Goal: Transaction & Acquisition: Download file/media

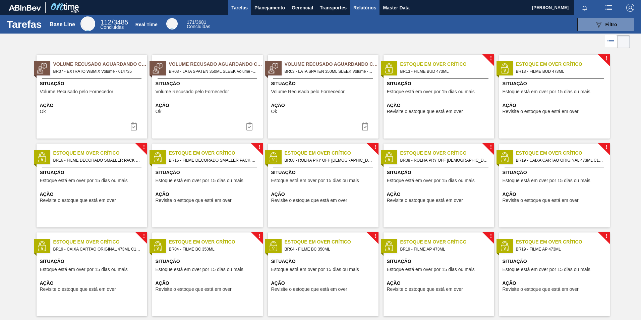
click at [359, 7] on span "Relatórios" at bounding box center [365, 8] width 23 height 8
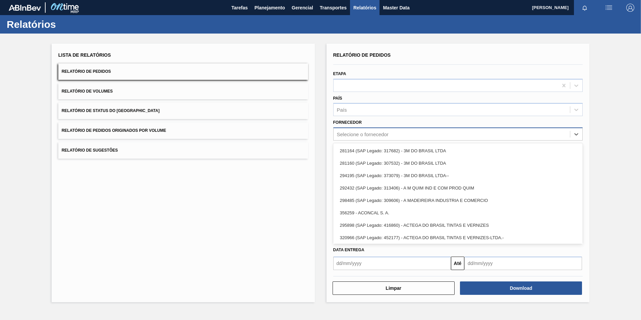
click at [363, 129] on div "Selecione o fornecedor" at bounding box center [452, 134] width 237 height 10
paste input "307331"
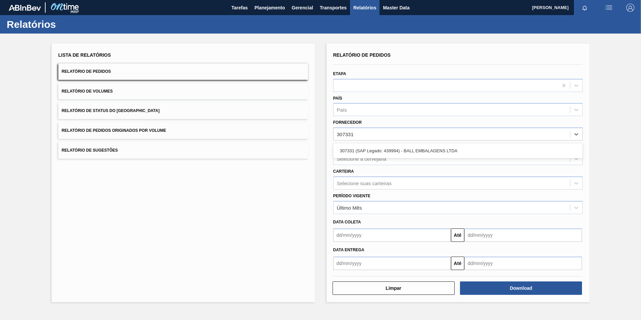
type input "307331"
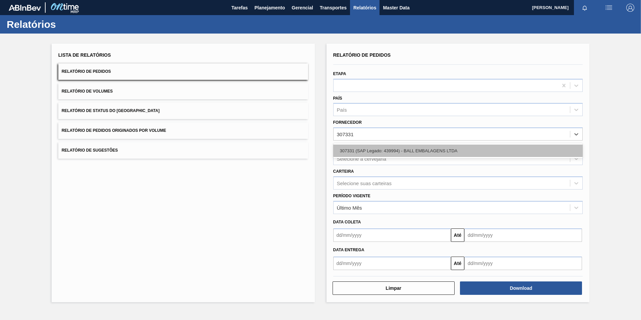
click at [391, 152] on div "307331 (SAP Legado: 439994) - BALL EMBALAGENS LTDA" at bounding box center [458, 151] width 250 height 12
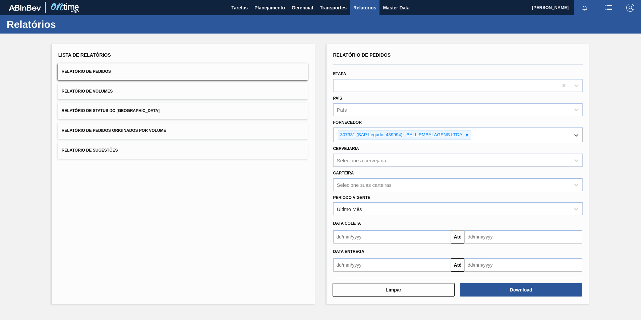
click at [352, 156] on div "Selecione a cervejaria" at bounding box center [452, 160] width 237 height 10
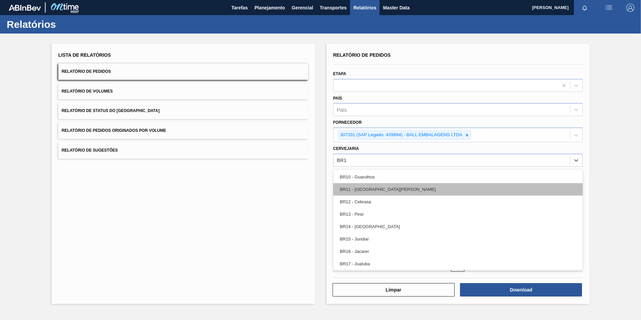
type input "BR13"
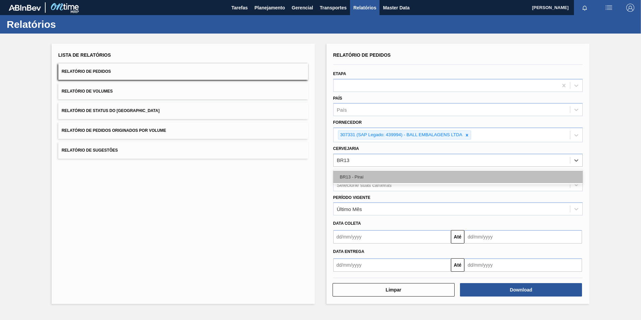
click at [349, 174] on div "BR13 - Piraí" at bounding box center [458, 177] width 250 height 12
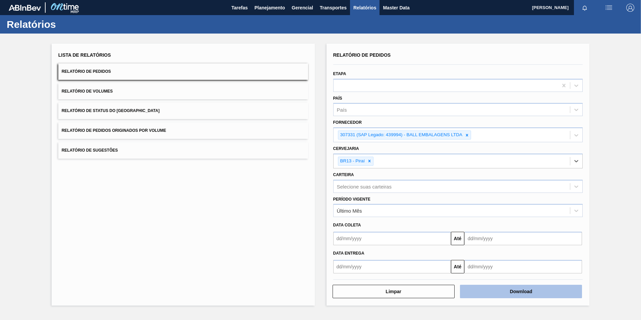
click at [482, 289] on button "Download" at bounding box center [521, 291] width 122 height 13
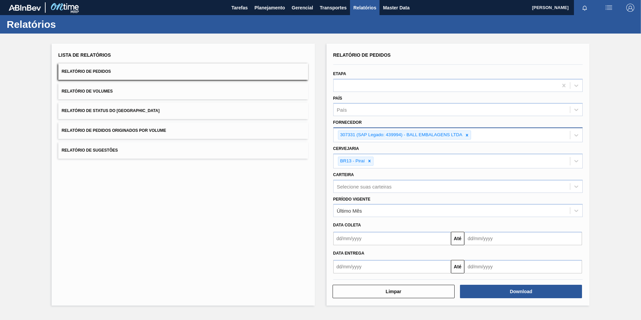
click at [465, 133] on icon at bounding box center [467, 135] width 5 height 5
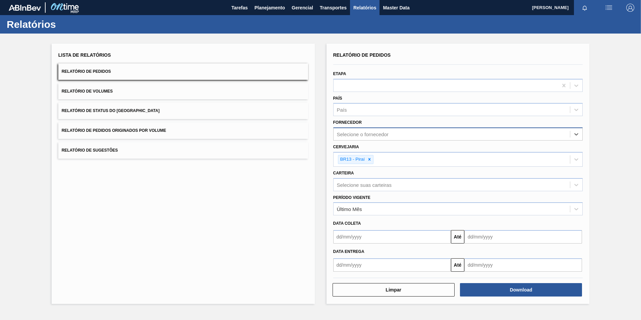
paste input "310098"
type input "310098"
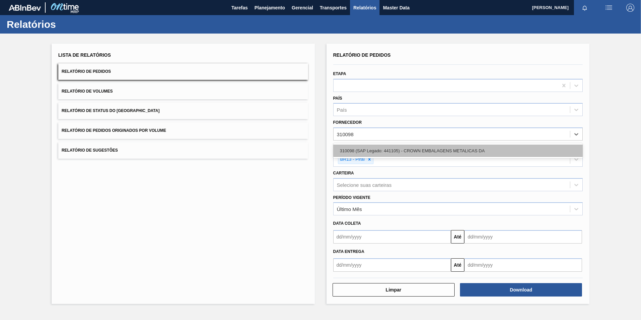
click at [374, 150] on div "310098 (SAP Legado: 441105) - CROWN EMBALAGENS METALICAS DA" at bounding box center [458, 151] width 250 height 12
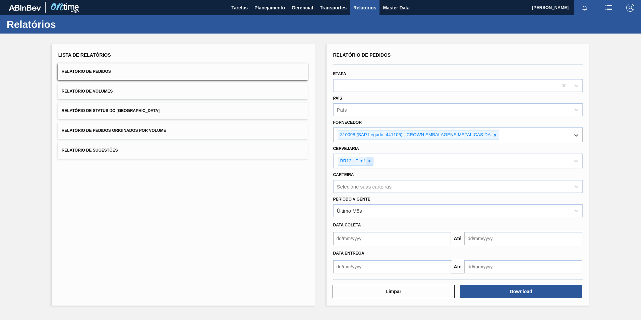
click at [372, 160] on icon at bounding box center [369, 161] width 5 height 5
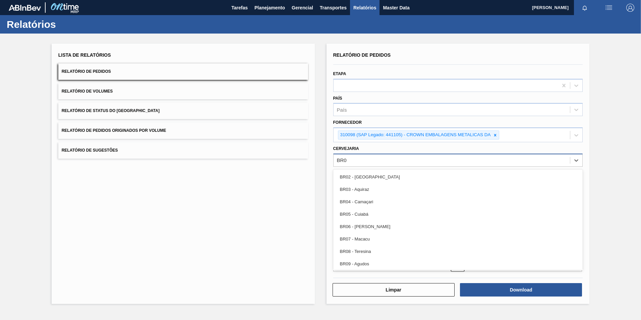
type input "BR07"
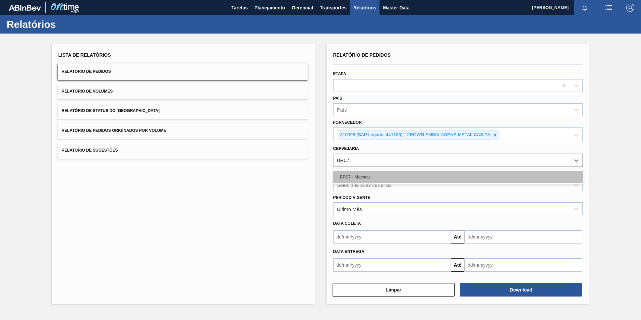
click at [383, 182] on div "BR07 - Macacu" at bounding box center [458, 177] width 250 height 12
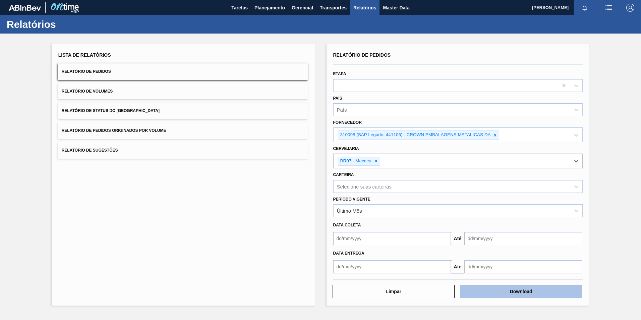
click at [489, 293] on button "Download" at bounding box center [521, 291] width 122 height 13
